Goal: Information Seeking & Learning: Learn about a topic

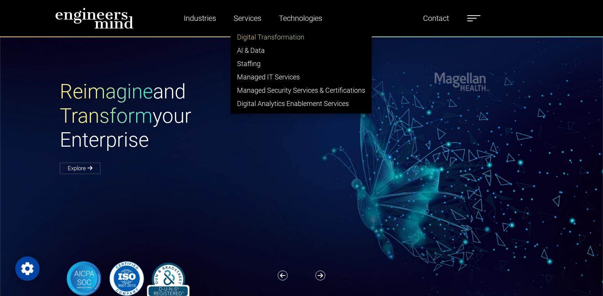
click at [273, 39] on link "Digital Transformation" at bounding box center [301, 36] width 140 height 13
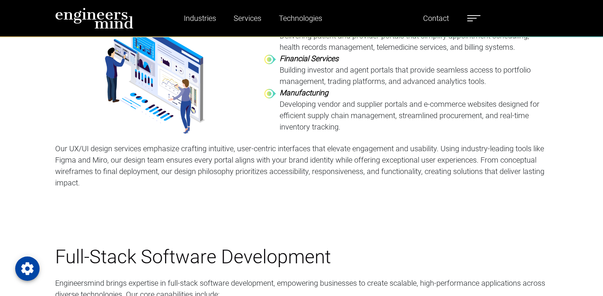
scroll to position [640, 0]
